Goal: Communication & Community: Answer question/provide support

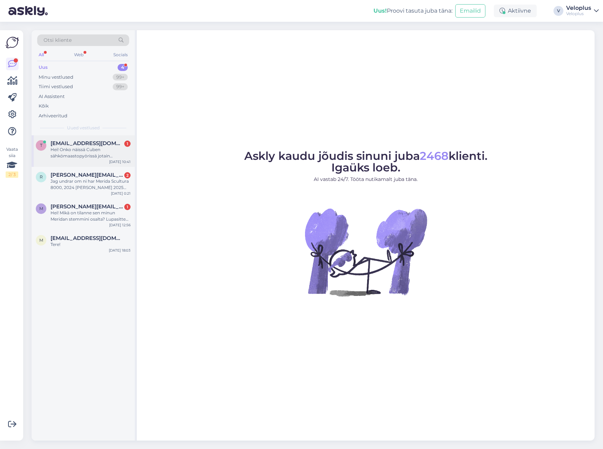
click at [78, 146] on div "Hei! Onko näissä Cuben sähkömaastopyörissä jotain painorajaa? Painan 110kg ja p…" at bounding box center [91, 152] width 80 height 13
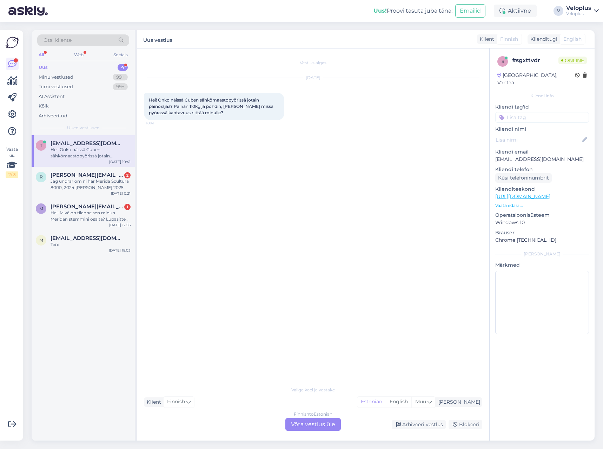
click at [298, 422] on div "Finnish to Estonian Võta vestlus üle" at bounding box center [313, 424] width 55 height 13
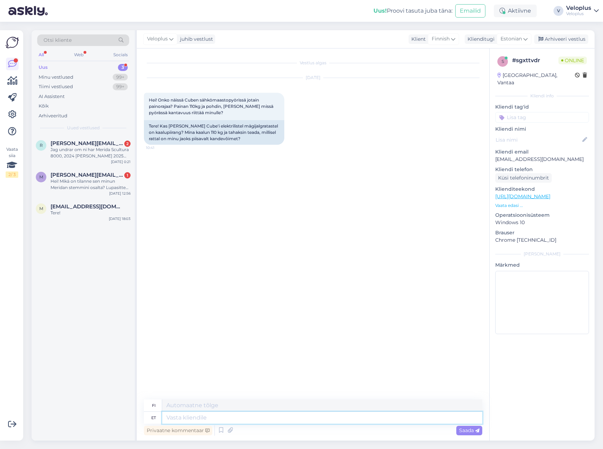
click at [187, 413] on textarea at bounding box center [322, 418] width 320 height 12
type textarea "Tere1"
type textarea "Hei"
type textarea "Tere125kg o"
type textarea "Hei 125kg"
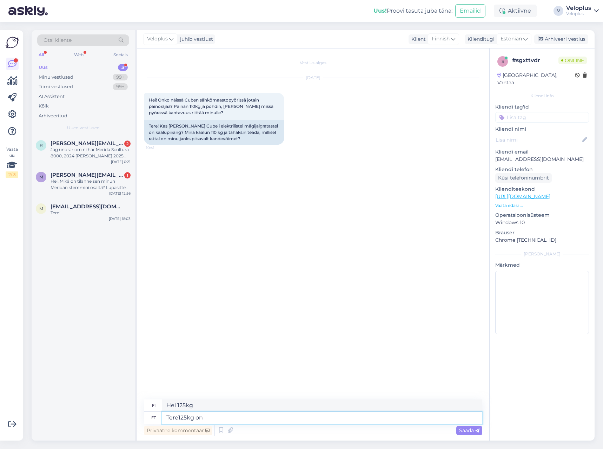
type textarea "Tere125kg on p"
type textarea "Hei, 125 kg on"
type textarea "Tere125kg on piirang"
type textarea "Hei, 125 kg on [DATE]"
type textarea "Tere. 125kg on piirang"
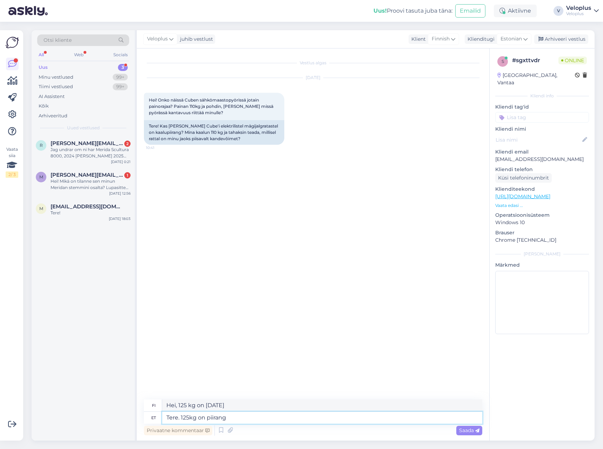
type textarea "Hei. 125 kg on [DATE]."
click at [87, 150] on div "Jag undrar om ni har Merida Scultura 8000, 2024 [PERSON_NAME] 2025 års modell s…" at bounding box center [91, 152] width 80 height 13
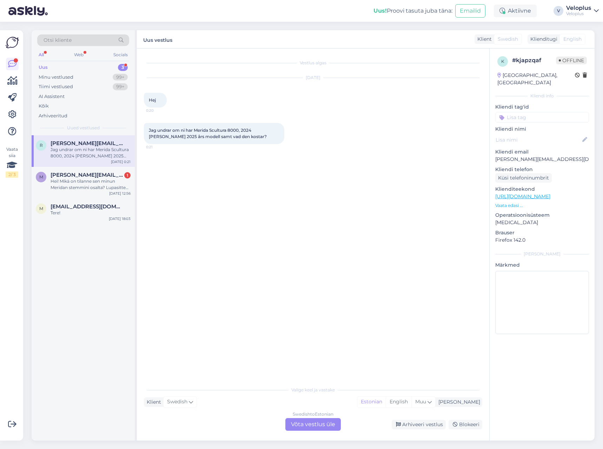
click at [304, 425] on div "Swedish to Estonian Võta vestlus üle" at bounding box center [313, 424] width 55 height 13
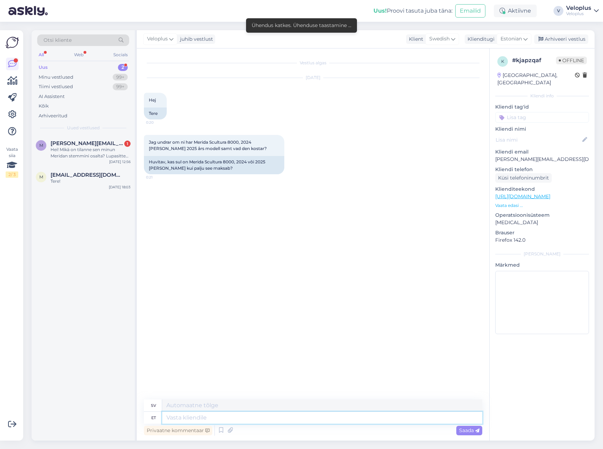
click at [302, 418] on textarea at bounding box center [322, 418] width 320 height 12
type textarea "Tere."
type textarea "Hej."
type textarea "Tere. Kahjuks k"
type textarea "Hej. Tyvärr,"
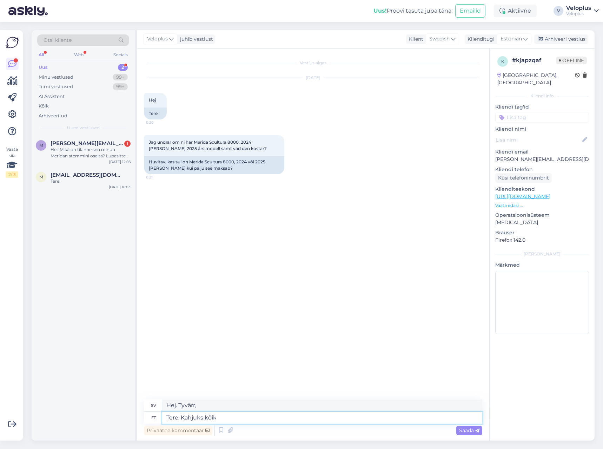
type textarea "Tere. Kahjuks kõik l"
type textarea "Hej. Tyvärr, alla"
type textarea "Tere. Kahjuks kõik lä"
type textarea "Hej. Tyvärr, alla l"
type textarea "Tere. Kahjuks kõik läbimüüdud"
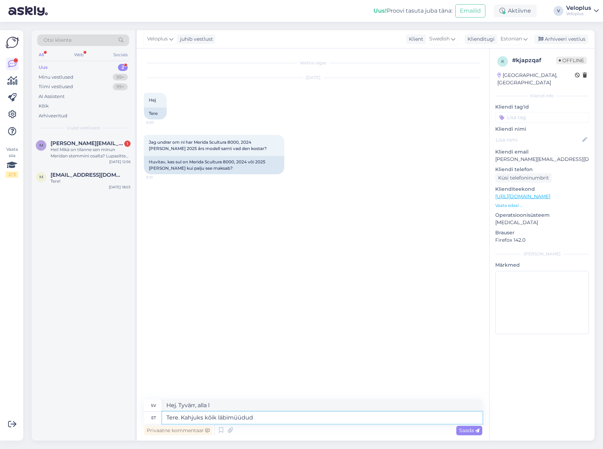
type textarea "Hej. Tyvärr är allt slutsålt."
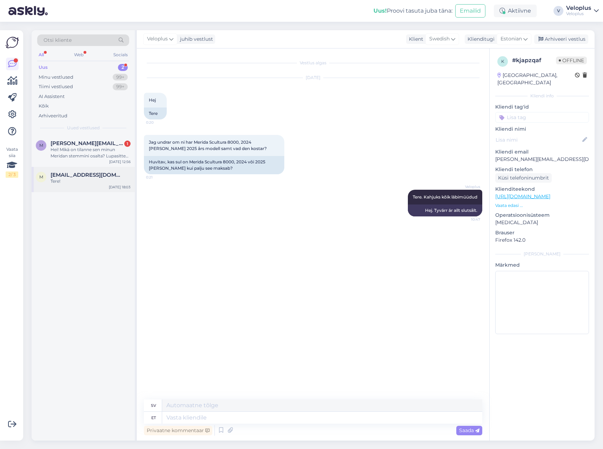
click at [116, 184] on div "Tere!" at bounding box center [91, 181] width 80 height 6
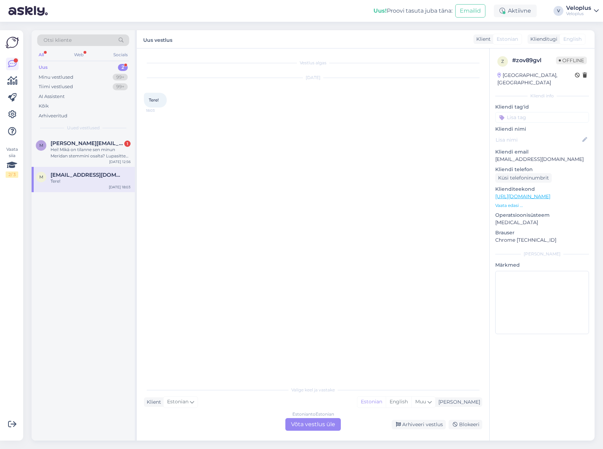
click at [302, 420] on div "Estonian to Estonian Võta vestlus üle" at bounding box center [313, 424] width 55 height 13
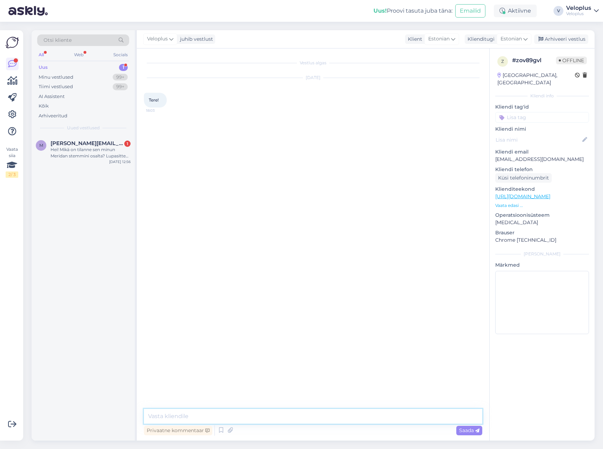
click at [256, 419] on textarea at bounding box center [313, 416] width 339 height 15
type textarea "Tere"
click at [80, 154] on div "Hei! Mikä on tilanne sen minun Meridan stemmini osalta? Lupasitte selvittää, [P…" at bounding box center [91, 152] width 80 height 13
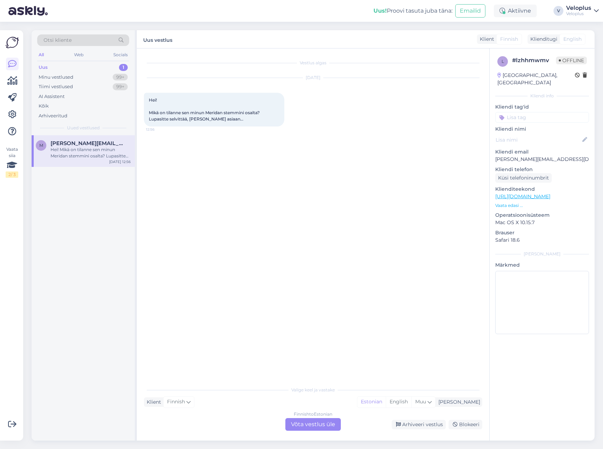
click at [311, 423] on div "Finnish to Estonian Võta vestlus üle" at bounding box center [313, 424] width 55 height 13
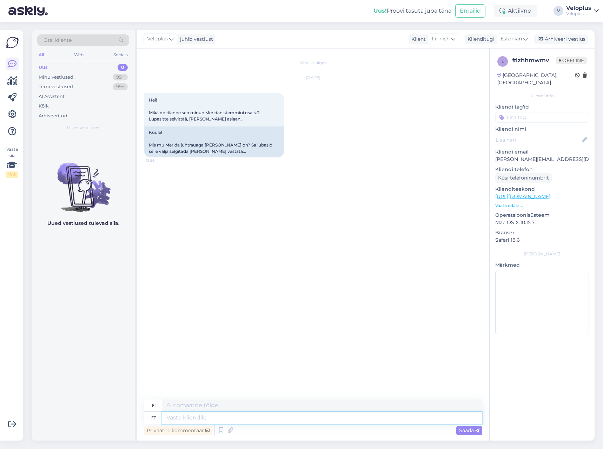
click at [215, 416] on textarea at bounding box center [322, 418] width 320 height 12
type textarea "Tere."
type textarea "Hei."
type textarea "Tere. Ei"
type textarea "Hei. Ei"
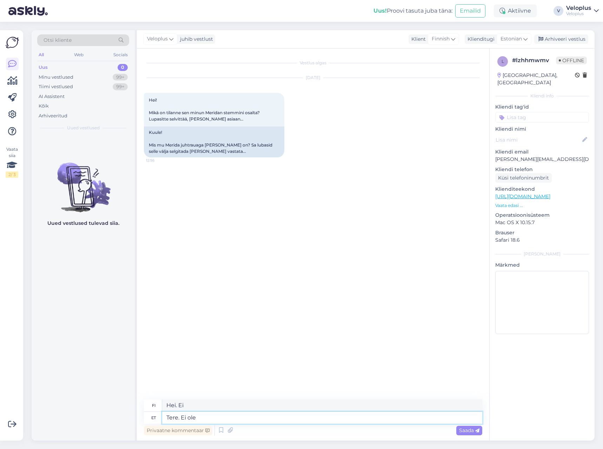
type textarea "Tere. Ei ole"
type textarea "Hei. Ei."
type textarea "Tere. Ei ole hetkel st"
type textarea "Hei. Ei tällä hetkellä."
type textarea "Tere. Ei ole hetkel [MEDICAL_DATA] v"
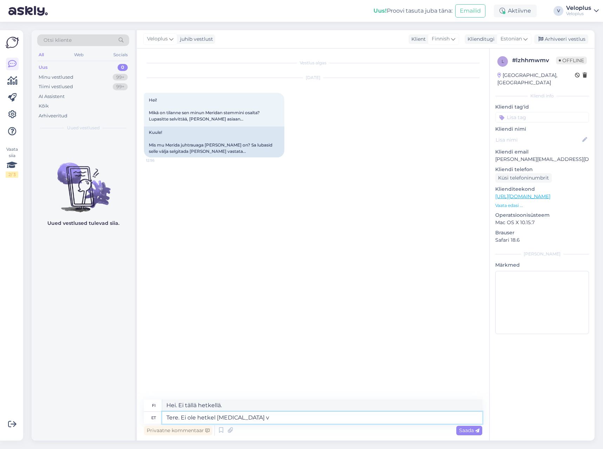
type textarea "Hei. Tällä hetkellä ei ole varastossa."
type textarea "Tere. Ei ole hetkel [MEDICAL_DATA] veel tu"
type textarea "Hei. Järjestelmää ei [PERSON_NAME]."
type textarea "Tere. Ei ole hetkel [MEDICAL_DATA] veel tulnud"
type textarea "Hei. Järjestelmä ei [PERSON_NAME] saapunut."
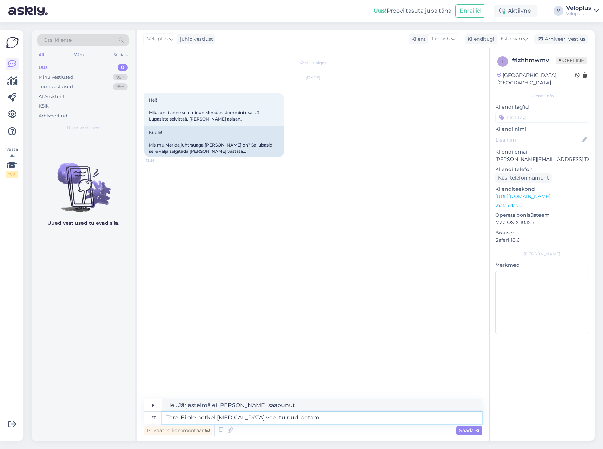
type textarea "Tere. Ei ole hetkel [MEDICAL_DATA] veel tulnud, ootame"
type textarea "Hei. Järjestelmä ei [PERSON_NAME] saapunut, odotamme."
type textarea "Tere. Ei ole hetkel [MEDICAL_DATA] veel"
type textarea "Hei. Järjestelmä ei [PERSON_NAME] saapunut."
type textarea "Tere. Ei ole hetkel"
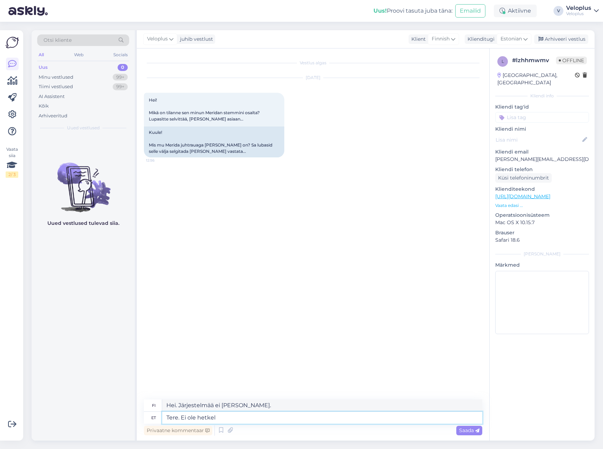
type textarea "Hei. Tällä hetkellä ei ole varastossa."
type textarea "Tere. Ei ole hetkel"
type textarea "Hei. Ei tällä hetkellä."
type textarea "Tere. Ei"
type textarea "Hei. Ei"
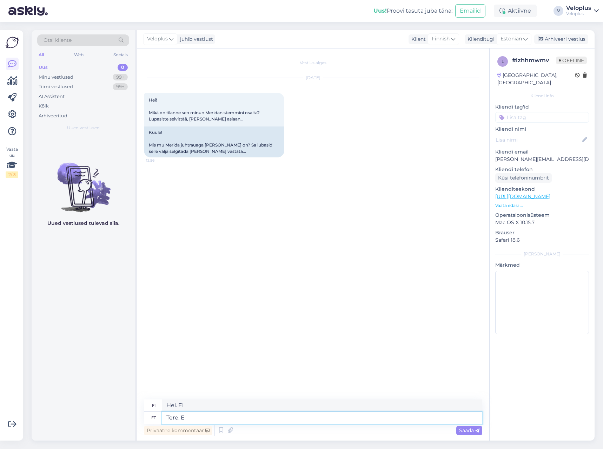
type textarea "Tere. Ed"
type textarea "Hei."
type textarea "Tere. Edastasin i"
type textarea "Hei. Lähetin sen eteenpäin."
type textarea "Tere. Edastasin info"
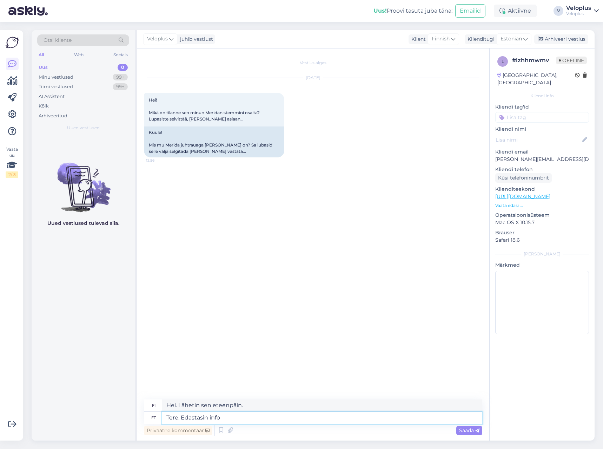
type textarea "Hei. [PERSON_NAME] lähettänyt tiedot eteenpäin."
type textarea "Tere. Edastasin info inimesele, k"
type textarea "Hei. Lähetin tiedot eteenpäin henkilölle,"
type textarea "Tere. Edastasin info inimesele, kes se"
type textarea "Hei. Lähetin tiedot eteenpäin henkilölle, joka"
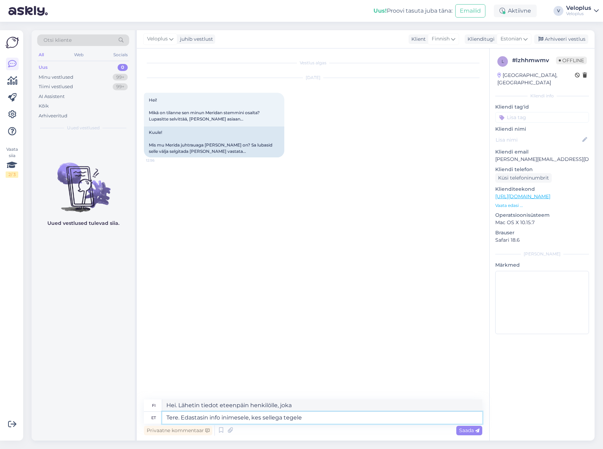
type textarea "Tere. Edastasin info inimesele, kes sellega tegeleb"
type textarea "Hei. [PERSON_NAME] välittänyt tiedon eteenpäin henkilölle, joka käsittelee tätä…"
type textarea "Tere. Edastasin info inimesele, kes sellega tegeleb. [PERSON_NAME]"
type textarea "Hei. Välitin tiedon henkilölle, joka käsittelee tätä asiaa. [PERSON_NAME]"
type textarea "Tere. Edastasin info inimesele, kes sellega tegeleb. Ta homseniu"
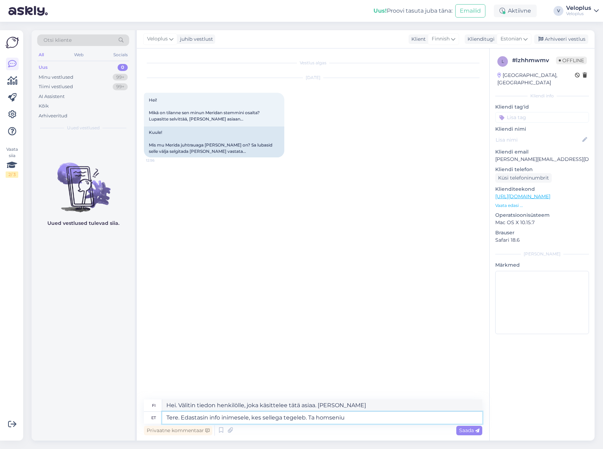
type textarea "Hei. Välitin tiedon henkilölle, joka hoitaa asiaa. Hän palaa huomenna."
type textarea "Tere. Edastasin info inimesele, kes sellega tegeleb. Ta homseni p"
type textarea "Hei. Välitin tiedon henkilölle, joka hoitaa asiaa. Hän tapaa sinut huomenna."
type textarea "Tere. Edastasin info inimesele, kes sellega tegeleb. Ta homseni puhkusel,"
type textarea "Hei. Välitin tiedon henkilölle, joka hoitaa tätä asiaa. Hän on lomalla huomisee…"
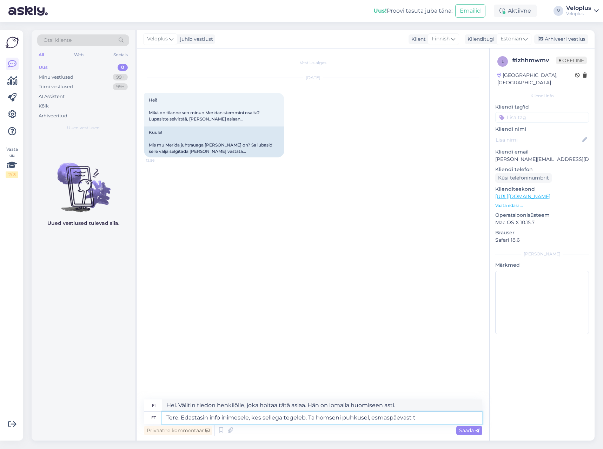
type textarea "Tere. Edastasin info inimesele, kes sellega tegeleb. Ta homseni puhkusel, esmas…"
type textarea "Hei. Välitin tiedon henkilölle, joka hoitaa tätä asiaa. Hän on lomalla huomisee…"
type textarea "Tere. Edastasin info inimesele, kes sellega tegeleb. Ta homseni puhkusel, esmas…"
type textarea "Hei. Välitin tiedon henkilölle, joka hoitaa tätä asiaa. Hän on lomalla huomisee…"
type textarea "Tere. Edastasin info inimesele, kes sellega tegeleb. Ta homseni puhkusel, esmas…"
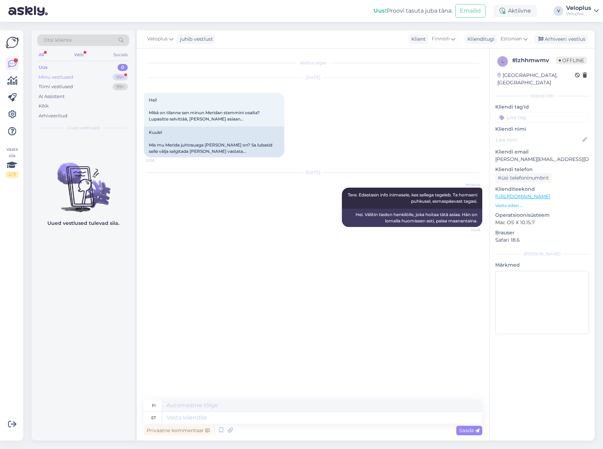
click at [80, 78] on div "Minu vestlused 99+" at bounding box center [83, 77] width 92 height 10
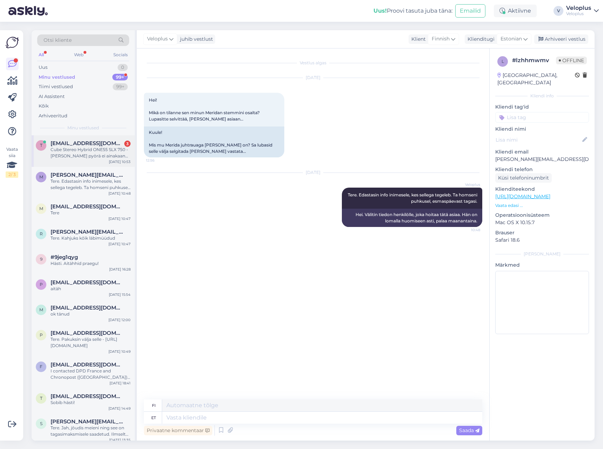
click at [71, 159] on div "Cube Stereo Hybrid ONE55 SLX 750 -[PERSON_NAME] pyörä ei ainakaan toisen nettis…" at bounding box center [91, 152] width 80 height 13
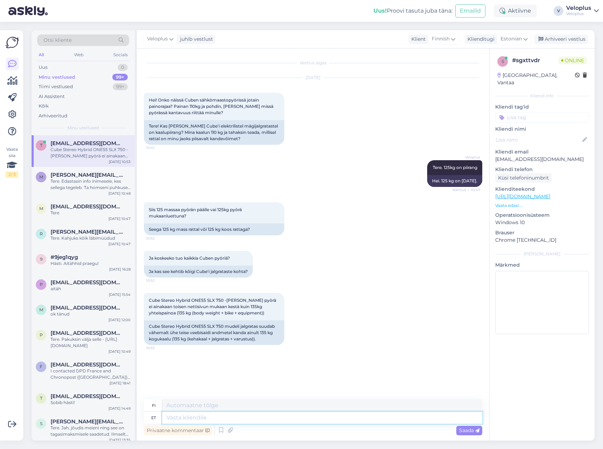
click at [245, 415] on textarea at bounding box center [322, 418] width 320 height 12
type textarea "[PERSON_NAME]"
type textarea "[PERSON_NAME],"
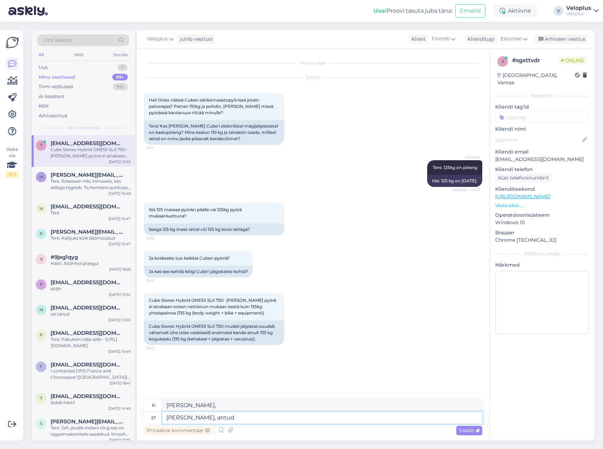
type textarea "[PERSON_NAME], antud m"
type textarea "[PERSON_NAME], annettu"
type textarea "[PERSON_NAME], antud mudeli"
type textarea "[PERSON_NAME] malli"
type textarea "[PERSON_NAME], antud mudelil o"
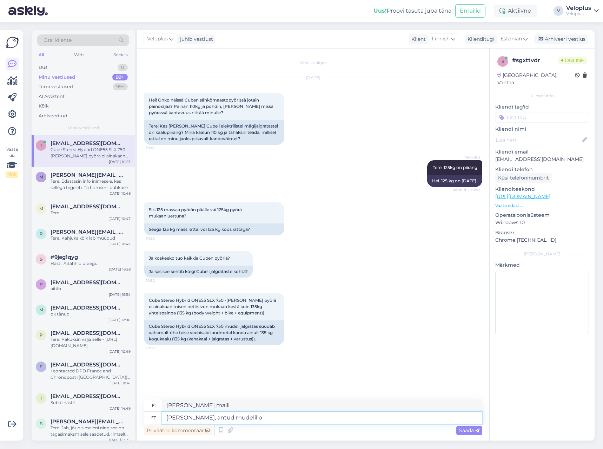
type textarea "[PERSON_NAME], [PERSON_NAME]"
type textarea "[PERSON_NAME], antud mudelil on"
type textarea "[PERSON_NAME], [PERSON_NAME] on"
type textarea "[PERSON_NAME], antud mudelil on süsteemi m"
type textarea "[PERSON_NAME], [PERSON_NAME] on järjestelmä"
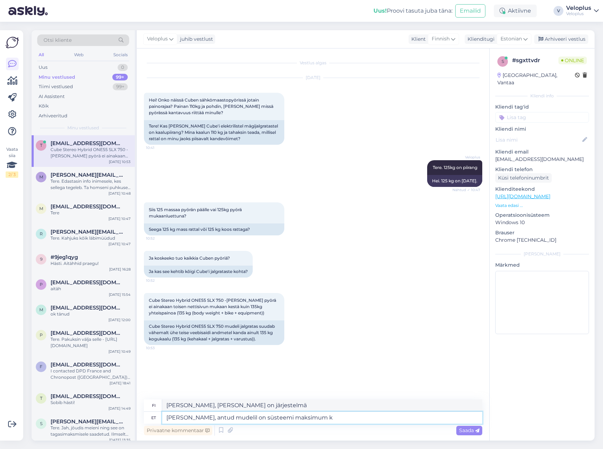
type textarea "[PERSON_NAME], antud mudelil on süsteemi maksimum ka"
type textarea "[PERSON_NAME], [PERSON_NAME] on järjestelmän maksimi"
type textarea "[PERSON_NAME], antud mudelil on süsteemi maksimum kaal"
type textarea "[PERSON_NAME] mallilla on suurin järjestelmäpaino"
type textarea "[PERSON_NAME], antud mudelil on süsteemi maksimum kaal 135k"
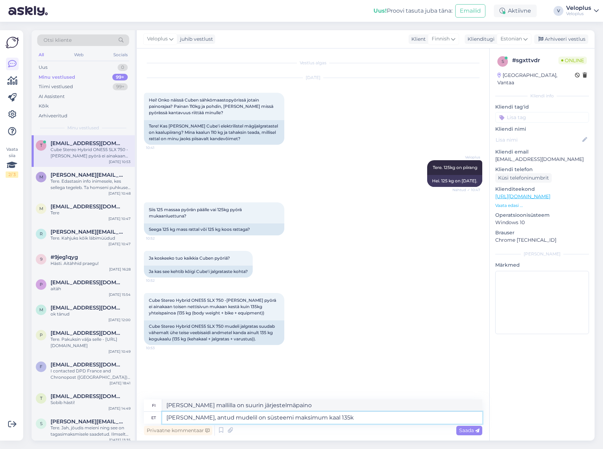
type textarea "[PERSON_NAME], tämän [PERSON_NAME] enimmäisjärjestelmäpaino on 135"
type textarea "[PERSON_NAME], antud mudelil on süsteemi maksimum kaal 135kg. S"
type textarea "[PERSON_NAME], tämän [PERSON_NAME] enimmäispaino on 135 kg."
type textarea "[PERSON_NAME], antud mudelil on süsteemi maksimum kaal 135kg. See t"
type textarea "[PERSON_NAME], tämän [PERSON_NAME] enimmäisjärjestelmäpaino on 135 kg."
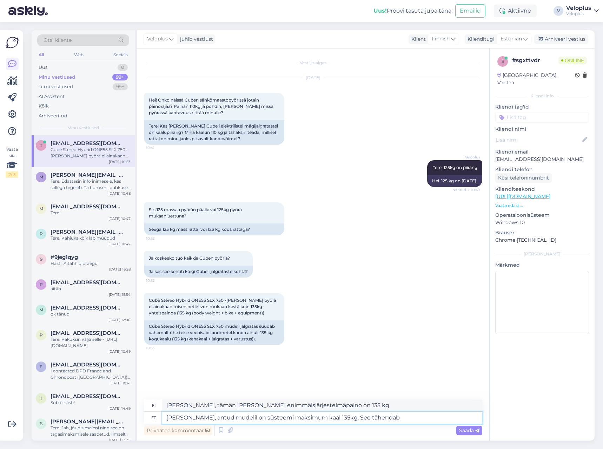
type textarea "[PERSON_NAME], antud mudelil on süsteemi maksimum kaal 135kg. See tähendab"
type textarea "[PERSON_NAME], tämän [PERSON_NAME] enimmäisjärjestelmäpaino on 135 kg. Tämä tar…"
type textarea "[PERSON_NAME], antud mudelil on süsteemi maksimum kaal 135kg. See tähendab ratas"
type textarea "[PERSON_NAME], tämän [PERSON_NAME] enimmäisjärjestelmäpaino on 135 kg. Tämä tar…"
type textarea "[PERSON_NAME], antud mudelil on süsteemi maksimum kaal 135kg. See tähendab rata…"
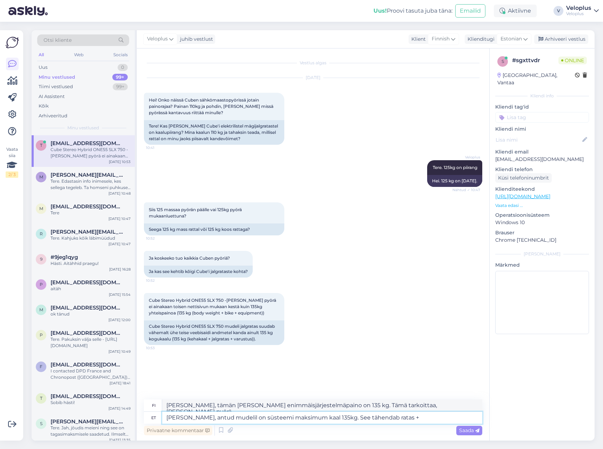
type textarea "[PERSON_NAME], tämän [PERSON_NAME] enimmäisjärjestelmäpaino on 135 kg. Tämä tar…"
type textarea "[PERSON_NAME], antud mudelil on süsteemi maksimum kaal 135kg. See tähendab rata…"
type textarea "[PERSON_NAME], tämän [PERSON_NAME] enimmäiskokonaispaino on 135 kg. Se tarkoitt…"
type textarea "[PERSON_NAME], antud mudelil on süsteemi maksimum kaal 135kg. See tähendab rata…"
type textarea "[PERSON_NAME], tämän [PERSON_NAME] enimmäiskokonaisuuspaino on 135 kg. Tämä tar…"
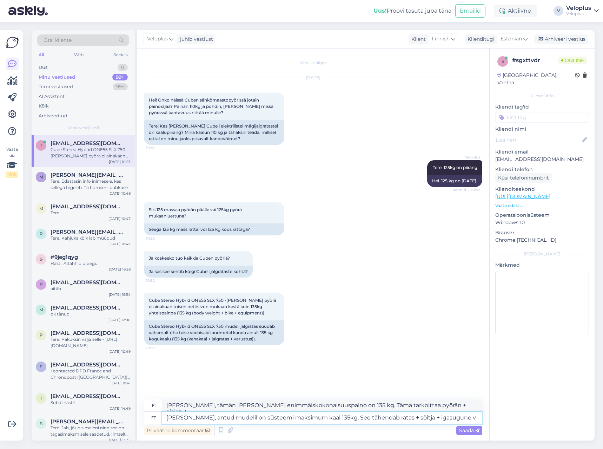
type textarea "[PERSON_NAME], antud mudelil on süsteemi maksimum kaal 135kg. See tähendab rata…"
type textarea "[PERSON_NAME], tämän [PERSON_NAME] enimmäiskokonaisuuspaino on 135 kg. Tämä tar…"
type textarea "[PERSON_NAME], antud mudelil on süsteemi maksimum kaal 135kg. See tähendab rata…"
type textarea "[PERSON_NAME], tämän [PERSON_NAME] enimmäiskokonaispaino on 135 kg. Se tarkoitt…"
type textarea "[PERSON_NAME], antud mudelil on süsteemi maksimum kaal 135kg. See tähendab rata…"
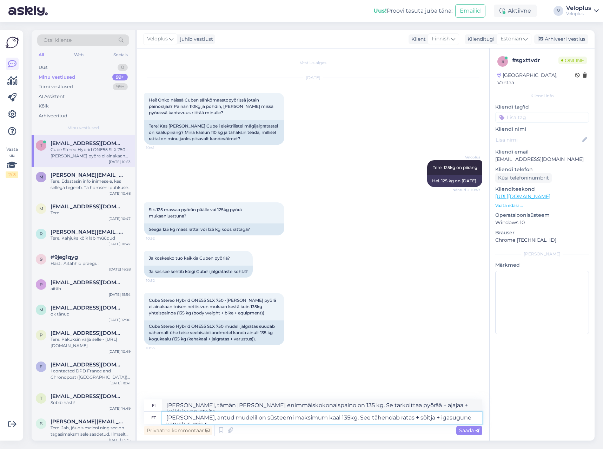
type textarea "[PERSON_NAME], tämän [PERSON_NAME] enimmäiskokonaisuuspaino on 135 kg. Tämä tar…"
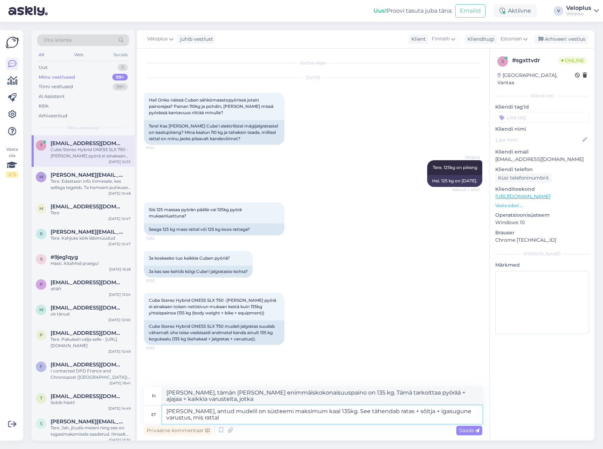
type textarea "[PERSON_NAME], antud mudelil on süsteemi maksimum kaal 135kg. See tähendab rata…"
type textarea "[PERSON_NAME], tämän [PERSON_NAME] enimmäispaino on 135 kg. Tämä tarkoittaa pyö…"
type textarea "[PERSON_NAME], antud mudelil on süsteemi maksimum kaal 135kg. See tähendab rata…"
type textarea "[PERSON_NAME], tämän [PERSON_NAME] enimmäispaino on 135 kg. Tämä tarkoittaa pyö…"
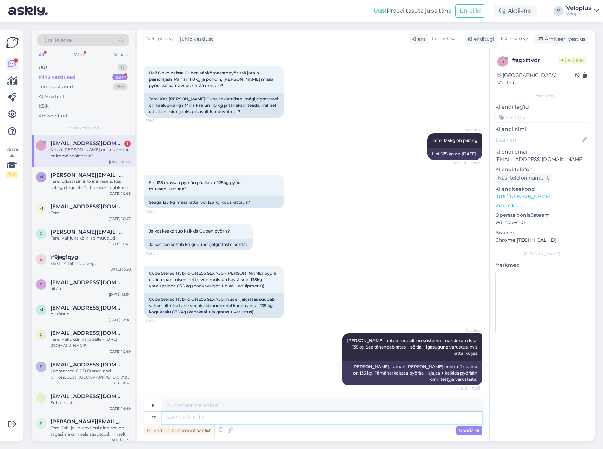
scroll to position [69, 0]
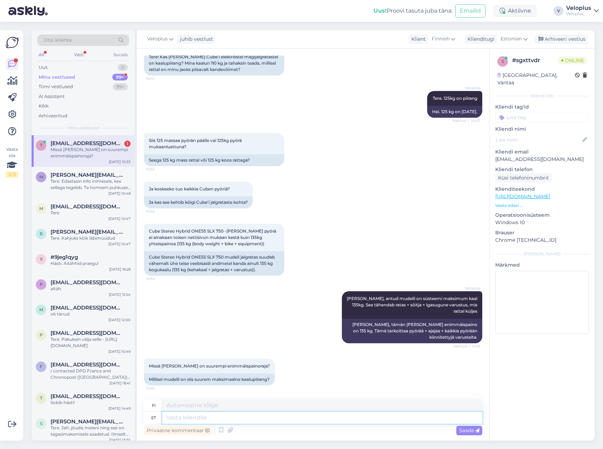
paste textarea "Stereo Hybrid ONE22"
type textarea "Stereo Hybrid ONE22 o"
type textarea "Stereo Hybrid ONE22"
type textarea "Stereo Hybrid ONE22 on n"
type textarea "Stereo Hybrid ONE22 on"
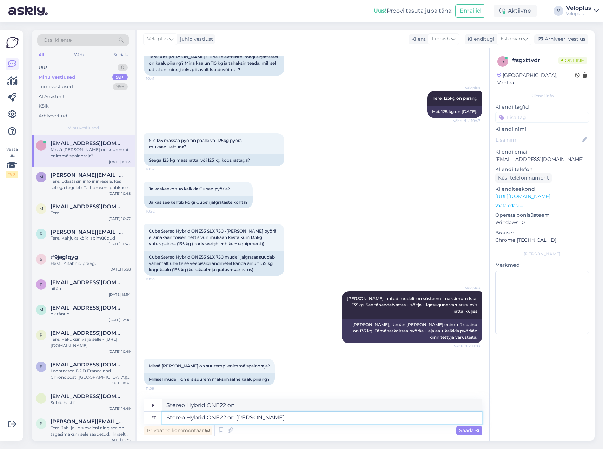
type textarea "Stereo Hybrid ONE22 on näiteks"
type textarea "Stereo Hybrid ONE22 on esimerkiksi"
type textarea "Stereo Hybrid ONE22 on näiteks 120 k"
type textarea "Stereo Hybrid ONE22 on esimerkiksi 120"
type textarea "Stereo Hybrid ONE22 on näiteks 120 kg s"
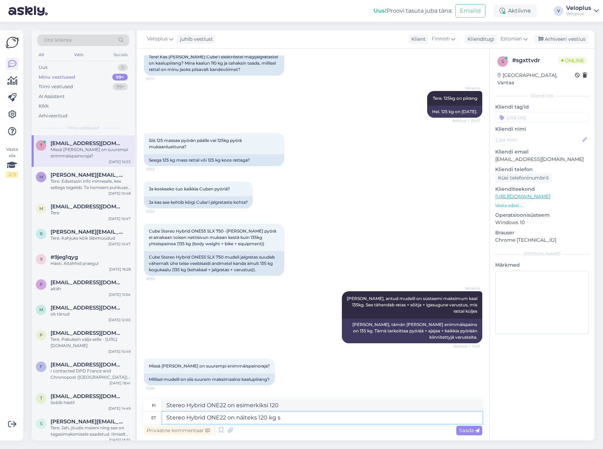
type textarea "Esimerkiksi Stereo Hybrid ONE22 painaa 120 kg."
type textarea "Stereo Hybrid ONE22 on näiteks 120 kg sõitja k"
type textarea "Stereo Hybrid ONE22 on esimerkiksi 120 kg painava pyöräilijä."
type textarea "Stereo Hybrid ONE22 on näiteks 120 kg sõitja kaalupiirang"
type textarea "Esimerkiksi Stereo Hybrid ONE22:n kuljettajan painoraja on 120 kg."
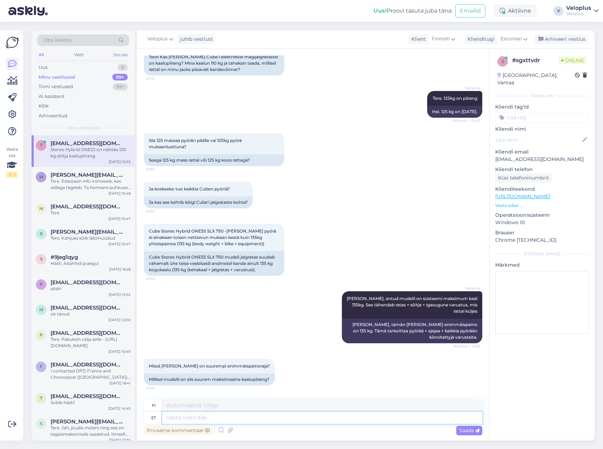
scroll to position [118, 0]
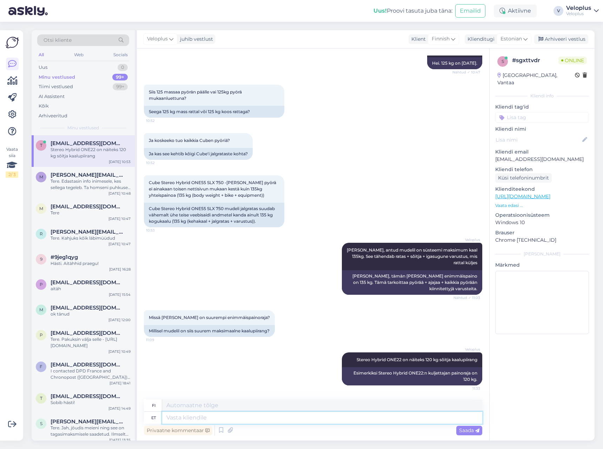
click at [187, 419] on textarea at bounding box center [322, 418] width 320 height 12
type textarea "Cube le"
type textarea "Kuutio"
type textarea "Cube lehelt s"
type textarea "Cube-sivulta"
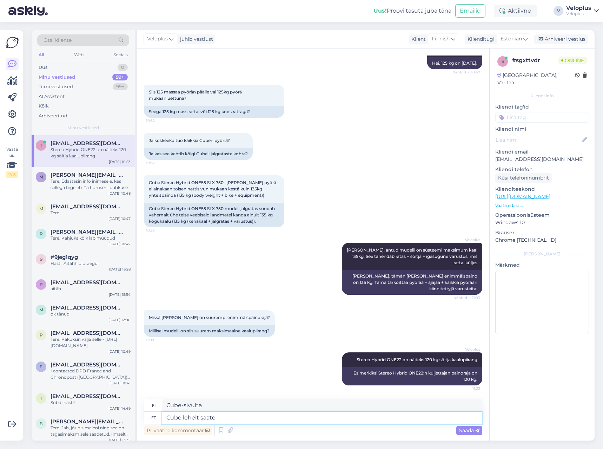
type textarea "Cube lehelt saate i"
type textarea "Cube-sivulta [PERSON_NAME]"
type textarea "Cube lehelt saate iga r"
type textarea "Cube-sivulta löydät kaiken"
type textarea "Cube lehelt saate iga ratta al"
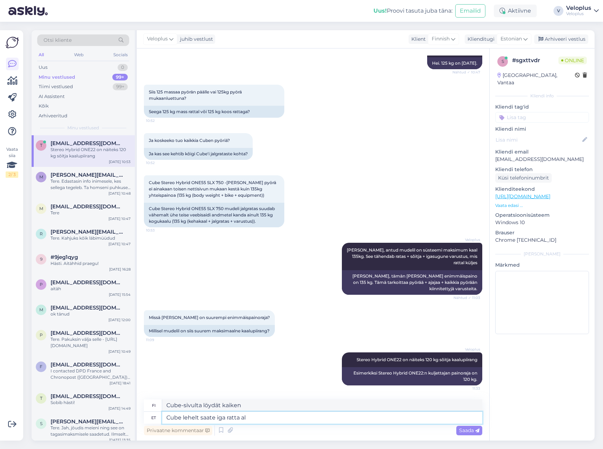
type textarea "[PERSON_NAME] hankkia kaikki pyörät Cubelta"
type textarea "Cube lehelt saate iga ratta alt k"
type textarea "Cube-sivulta löydät jokaisen pyörän pohjan"
type textarea "Cube lehelt saate iga ratta alt kõige t"
type textarea "Cube-sivulta saat kaiken irti jokaisesta pyörästä"
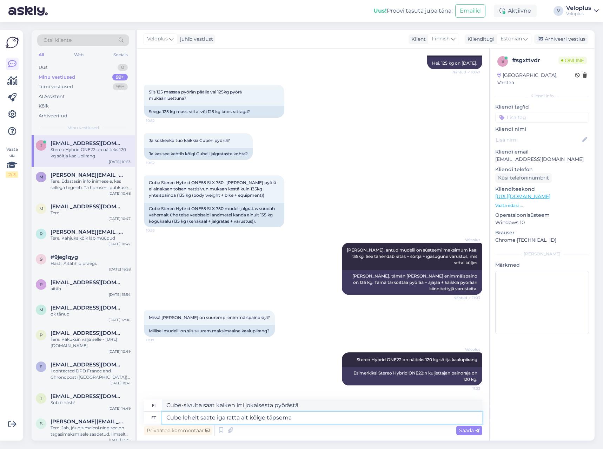
type textarea "Cube lehelt saate iga ratta alt kõige täpsema i"
type textarea "Saat tarkimmat tiedot jokaisesta pyörästä Cuben sivulta."
type textarea "Cube lehelt saate iga ratta alt kõige täpsema info ka"
type textarea "Löydät tarkimmat tiedot jokaisesta pyörästä Cube-sivulta."
type textarea "Cube lehelt saate iga ratta alt kõige täpsema info kaalupiirangute koht"
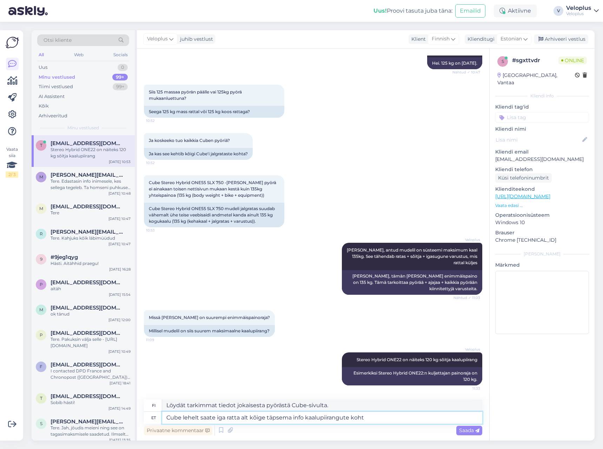
type textarea "Löydät tarkimmat tiedot kunkin pyörän painorajoituksista Cuben sivulta."
type textarea "Cube lehelt saate iga ratta alt kõige täpsema info kaalupiirangute kohta -"
type textarea "Löydät tarkimmat tiedot kunkin pyörän painorajoituksista Cuben sivulta -"
paste textarea "[URL][DOMAIN_NAME]"
type textarea "Cube lehelt saate iga ratta alt kõige täpsema info kaalupiirangute kohta - [URL…"
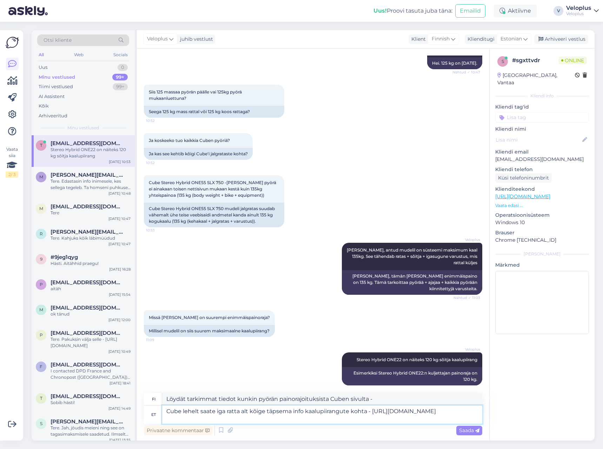
type textarea "Löydät tarkimmat tiedot kunkin pyörän painorajoituksista Cuben verkkosivuilta -…"
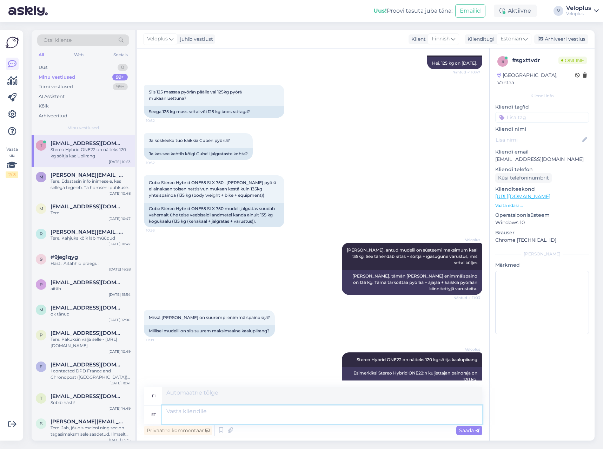
scroll to position [185, 0]
